Goal: Information Seeking & Learning: Learn about a topic

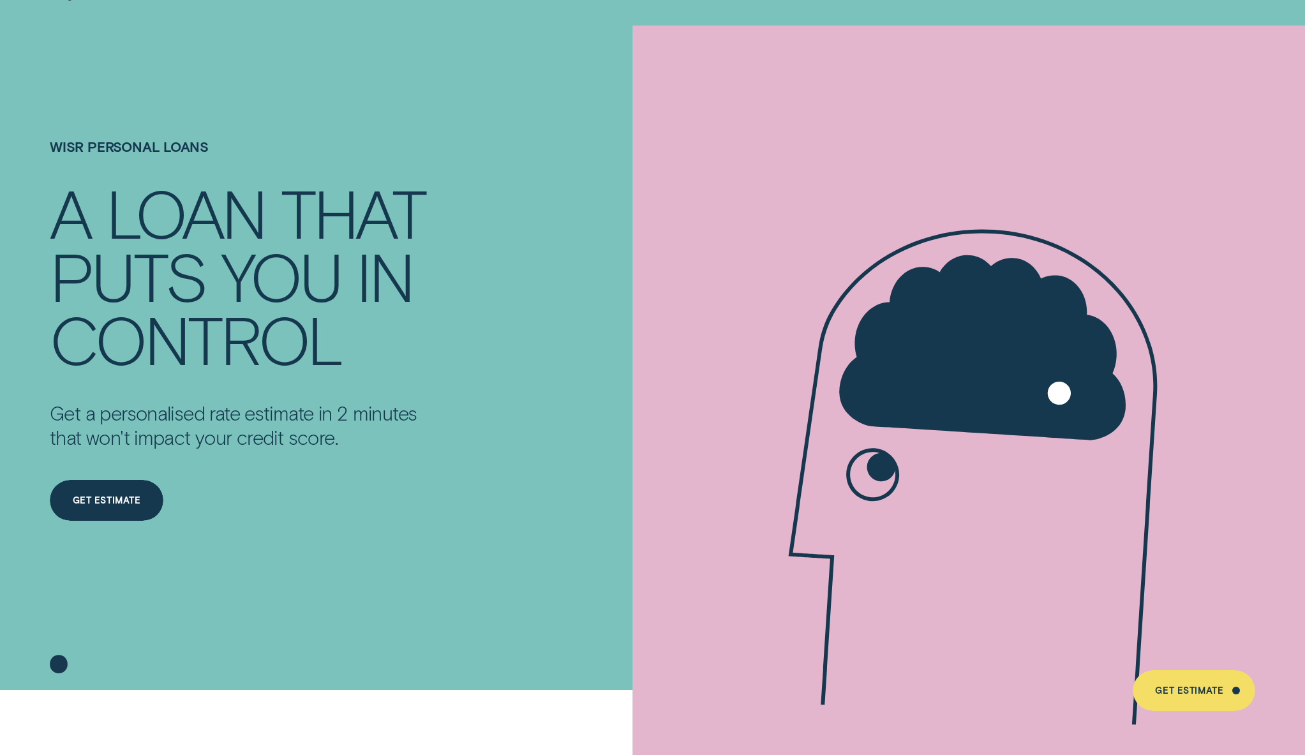
scroll to position [68, 0]
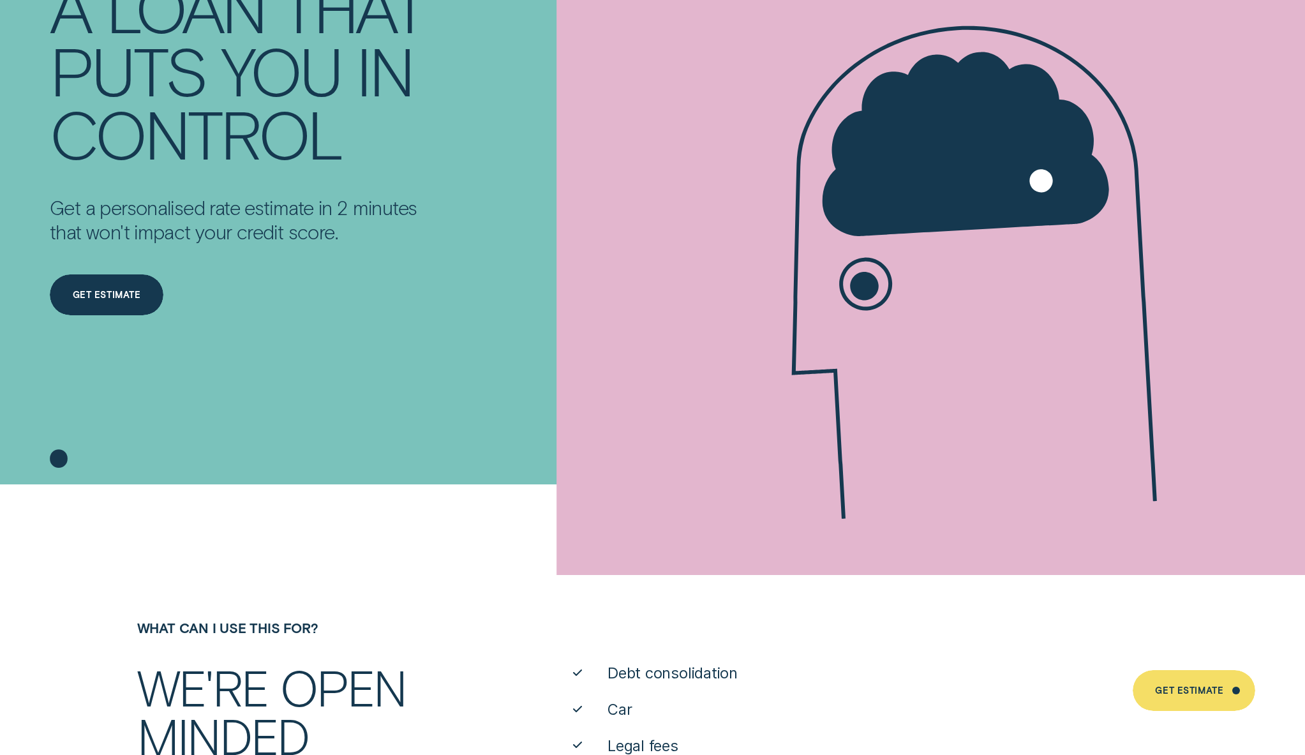
scroll to position [261, 0]
